Goal: Transaction & Acquisition: Purchase product/service

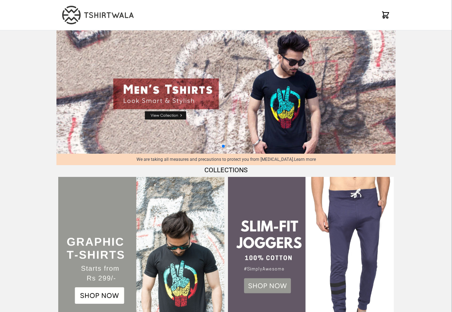
click at [167, 116] on img at bounding box center [225, 91] width 339 height 123
select select "*********"
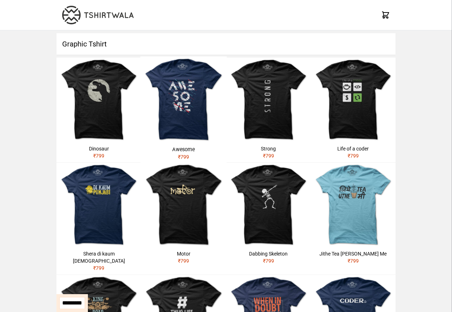
click at [87, 44] on h1 "Graphic Tshirt" at bounding box center [225, 43] width 339 height 21
click at [75, 45] on h1 "Graphic Tshirt" at bounding box center [225, 43] width 339 height 21
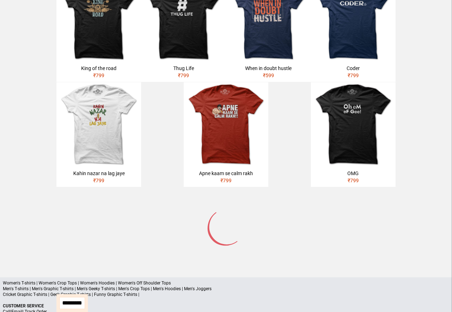
scroll to position [300, 0]
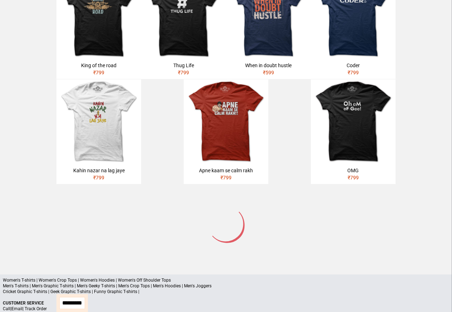
click at [22, 289] on p "Cricket Graphic T-shirts | Geek Graphic T-shirts | Funny Graphic T-shirts |" at bounding box center [226, 292] width 447 height 6
click at [231, 291] on div "Women's T-shirts | Women's Crop Tops | Women's Hoodies | Women's Off Shoulder T…" at bounding box center [226, 318] width 452 height 86
